Goal: Task Accomplishment & Management: Use online tool/utility

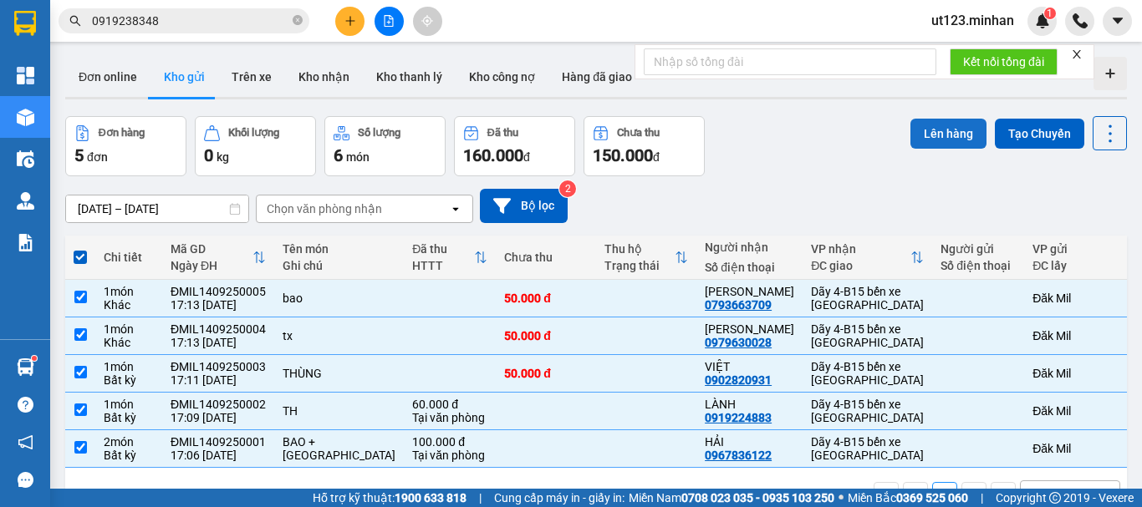
click at [931, 133] on button "Lên hàng" at bounding box center [948, 134] width 76 height 30
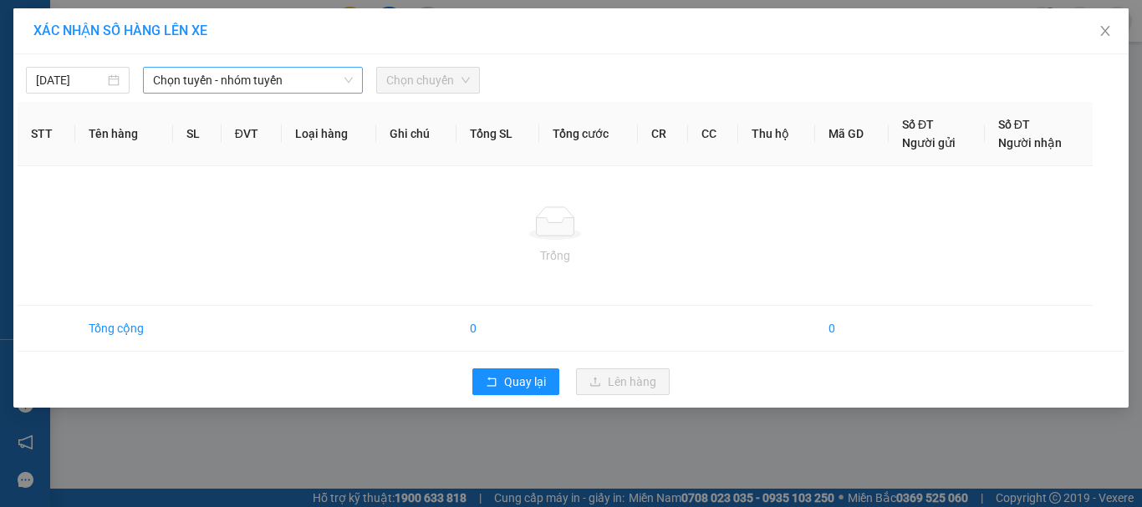
click at [197, 83] on span "Chọn tuyến - nhóm tuyến" at bounding box center [253, 80] width 200 height 25
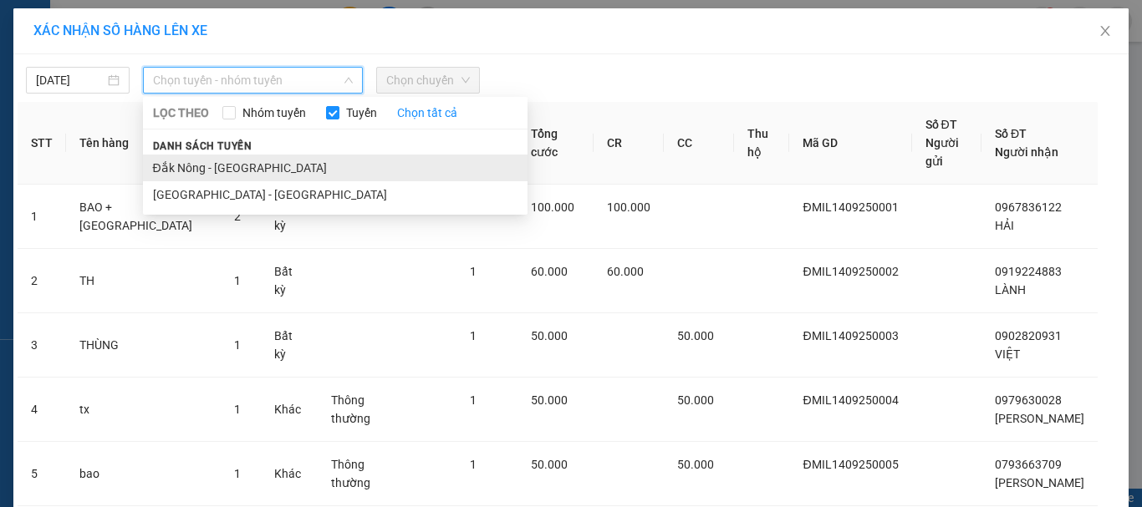
click at [237, 160] on li "Đắk Nông - [GEOGRAPHIC_DATA]" at bounding box center [335, 168] width 385 height 27
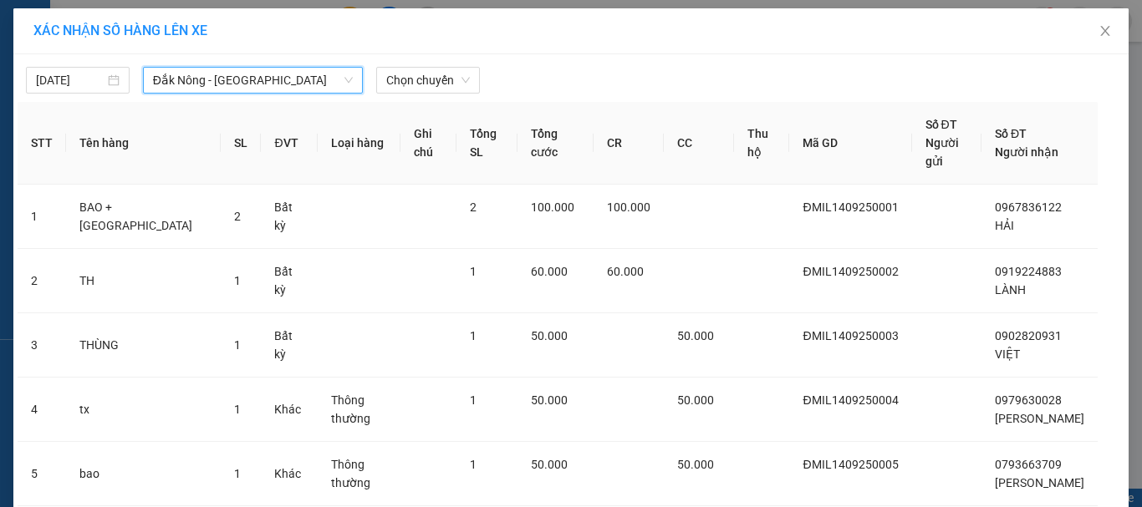
click at [435, 96] on div "[DATE] [GEOGRAPHIC_DATA] - [GEOGRAPHIC_DATA] [GEOGRAPHIC_DATA] - [GEOGRAPHIC_DA…" at bounding box center [570, 331] width 1115 height 554
click at [428, 86] on span "Chọn chuyến" at bounding box center [428, 80] width 84 height 25
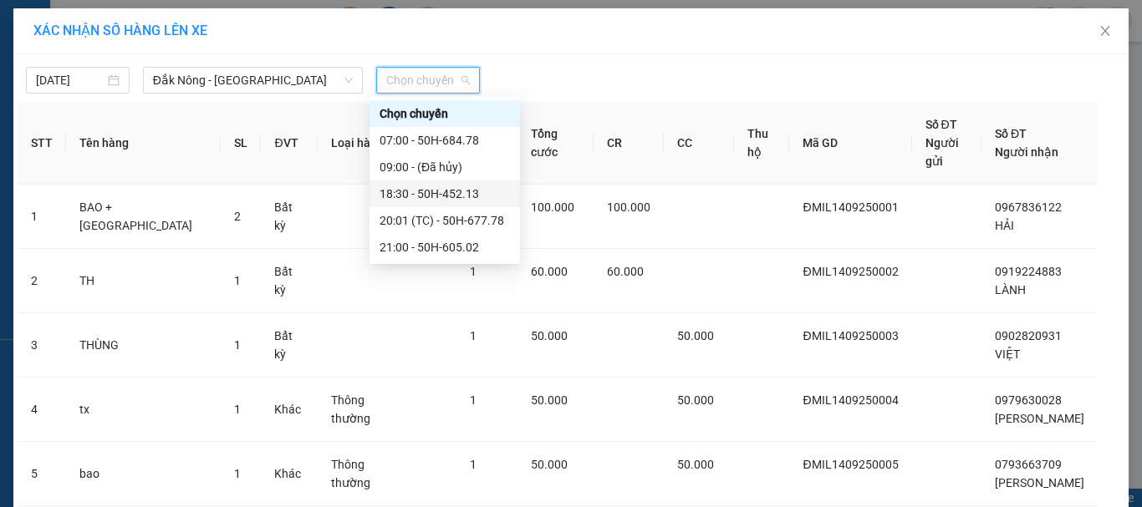
click at [453, 197] on div "18:30 - 50H-452.13" at bounding box center [444, 194] width 130 height 18
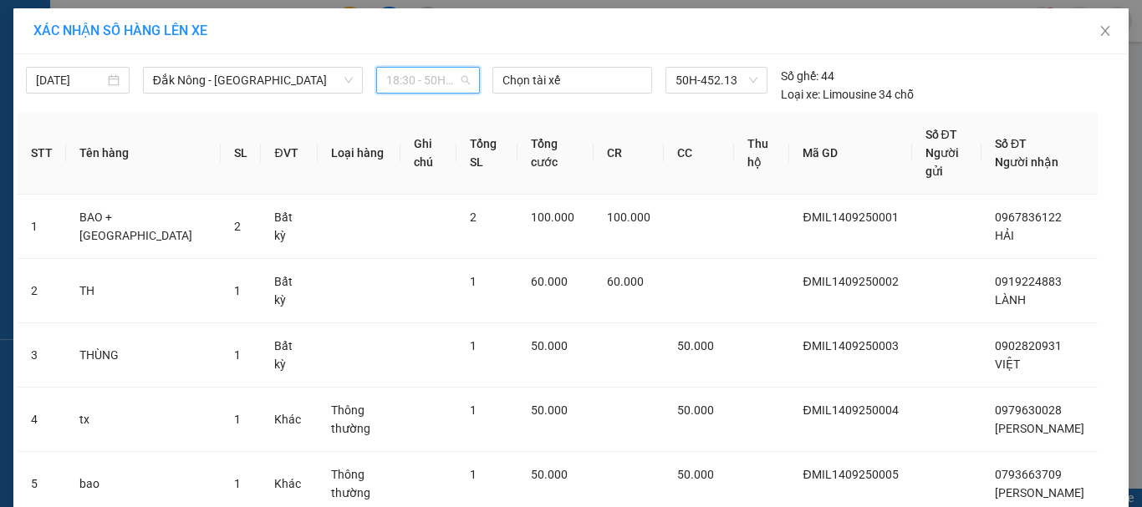
click at [423, 83] on span "18:30 - 50H-452.13" at bounding box center [428, 80] width 84 height 25
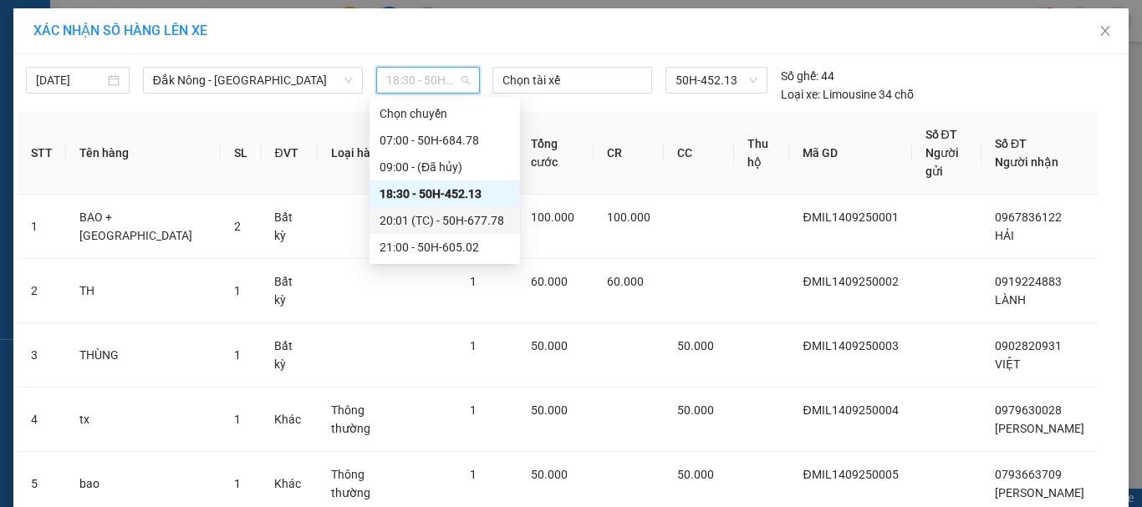
click at [457, 215] on div "20:01 (TC) - 50H-677.78" at bounding box center [444, 220] width 130 height 18
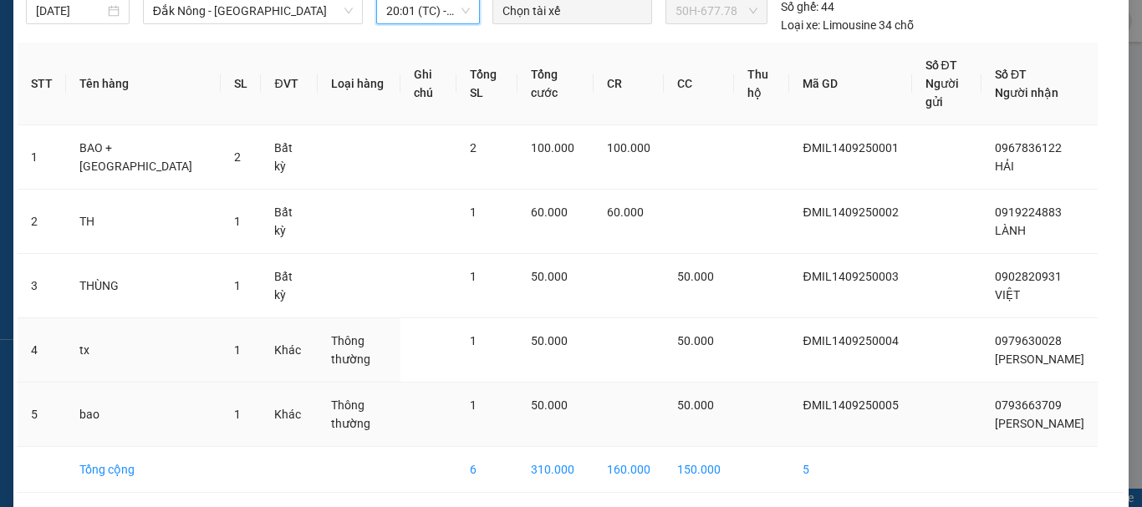
scroll to position [113, 0]
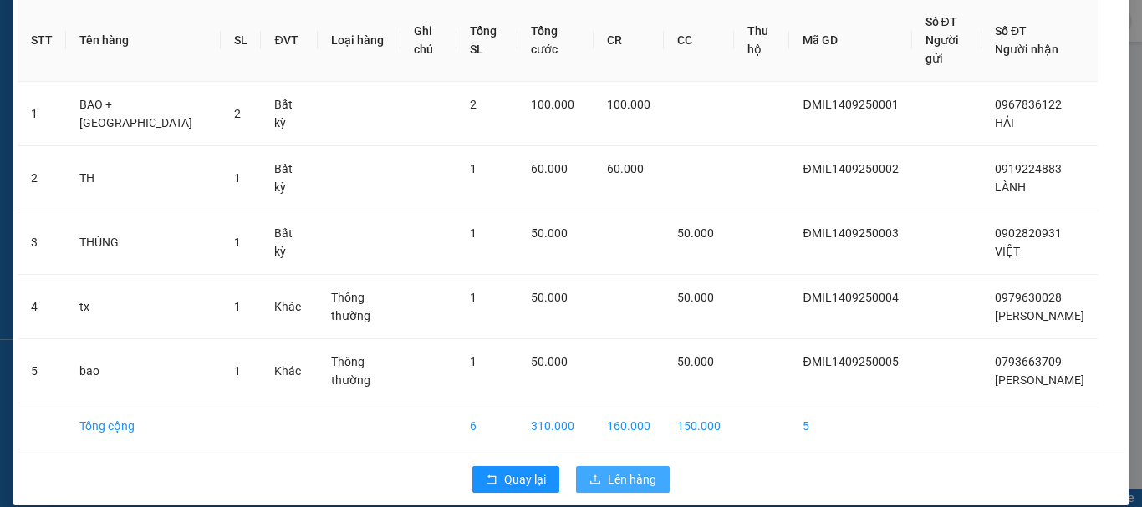
click at [632, 471] on span "Lên hàng" at bounding box center [632, 480] width 48 height 18
